Goal: Task Accomplishment & Management: Complete application form

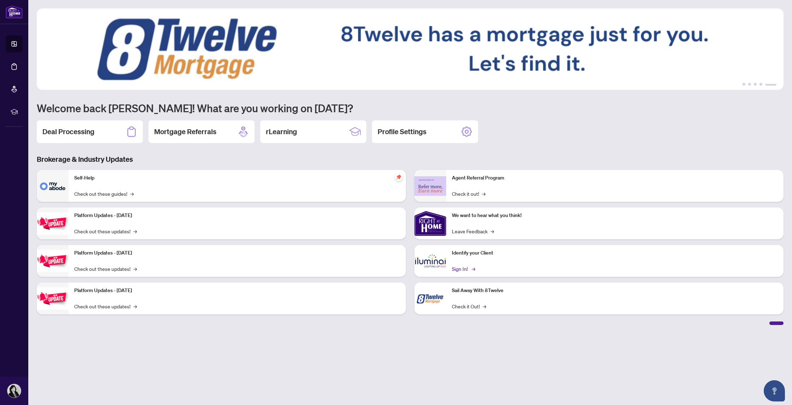
click at [464, 270] on link "Sign In! →" at bounding box center [463, 269] width 22 height 8
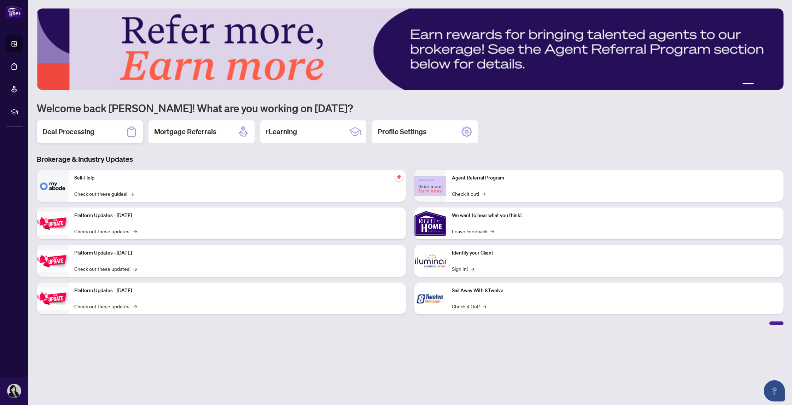
click at [99, 134] on div "Deal Processing" at bounding box center [90, 131] width 106 height 23
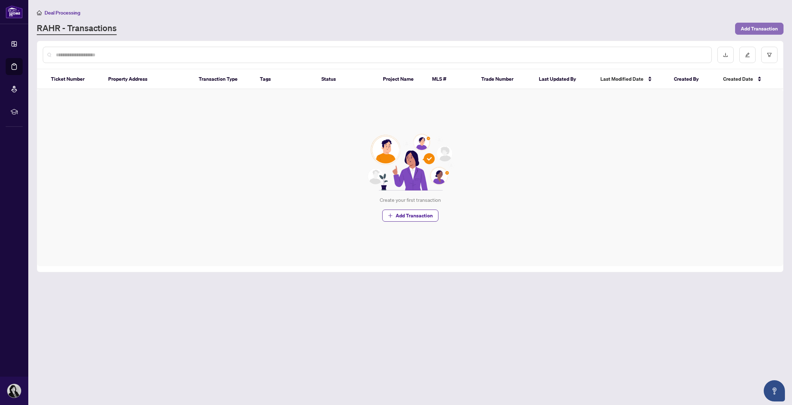
click at [756, 30] on span "Add Transaction" at bounding box center [759, 28] width 37 height 11
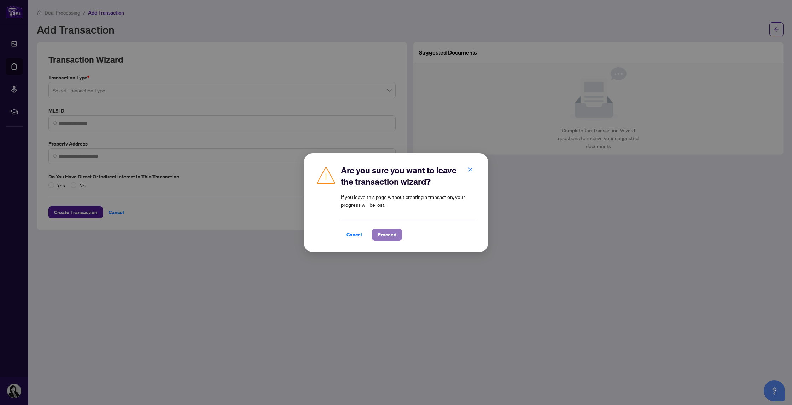
click at [389, 236] on span "Proceed" at bounding box center [387, 234] width 19 height 11
click at [351, 236] on span "Cancel" at bounding box center [355, 234] width 16 height 11
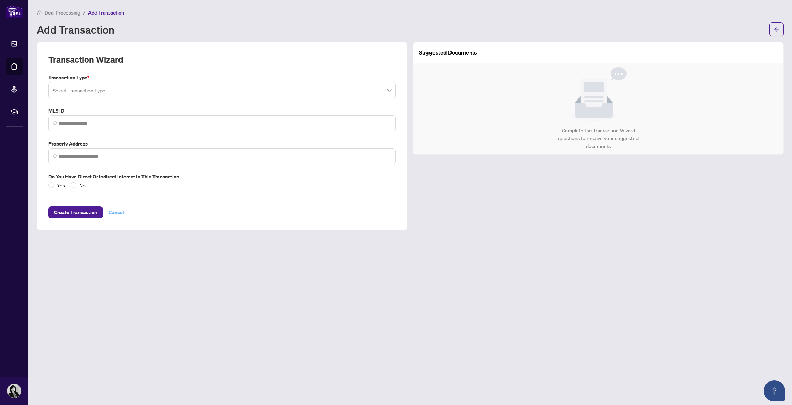
click at [109, 212] on span "Cancel" at bounding box center [117, 212] width 16 height 11
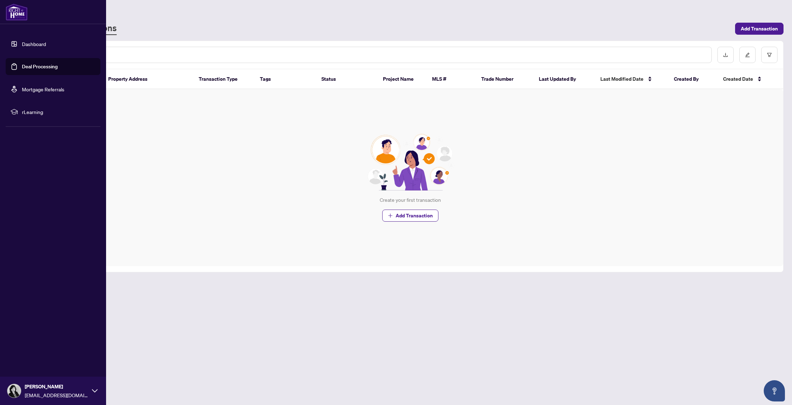
click at [32, 112] on span "rLearning" at bounding box center [59, 112] width 74 height 8
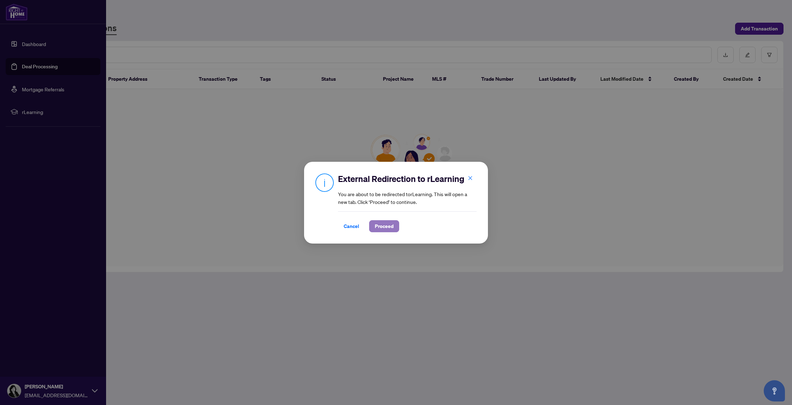
click at [378, 227] on span "Proceed" at bounding box center [384, 225] width 19 height 11
